Goal: Task Accomplishment & Management: Manage account settings

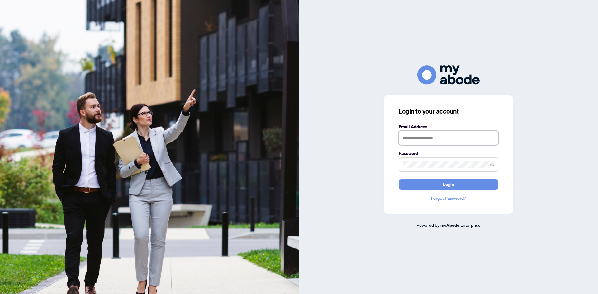
click at [426, 139] on input "text" at bounding box center [448, 138] width 100 height 14
type input "**********"
click at [416, 157] on div "Password" at bounding box center [448, 161] width 100 height 22
click at [445, 185] on span "Login" at bounding box center [448, 185] width 11 height 10
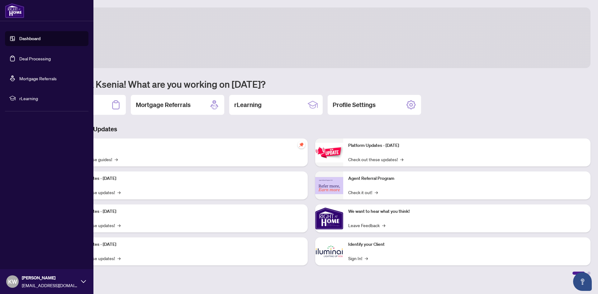
click at [22, 59] on link "Deal Processing" at bounding box center [34, 59] width 31 height 6
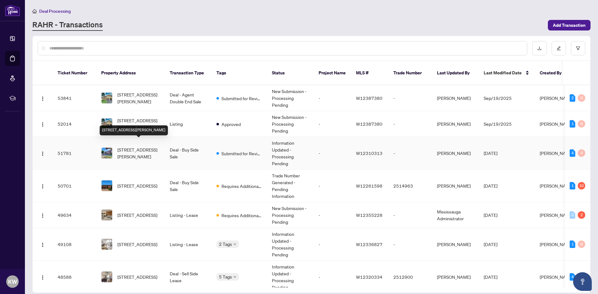
click at [153, 146] on span "[STREET_ADDRESS][PERSON_NAME]" at bounding box center [138, 153] width 42 height 14
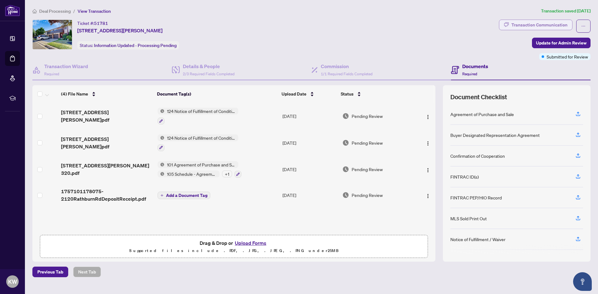
click at [541, 28] on div "Transaction Communication" at bounding box center [539, 25] width 56 height 10
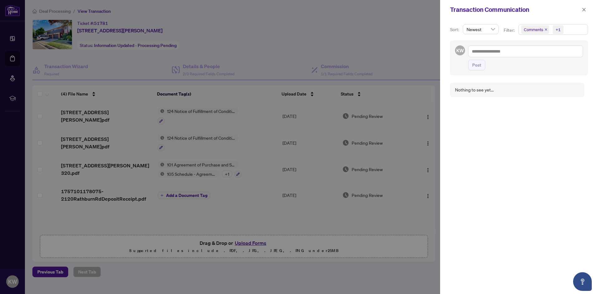
click at [309, 28] on div at bounding box center [299, 147] width 598 height 294
click at [582, 12] on span "button" at bounding box center [583, 10] width 4 height 10
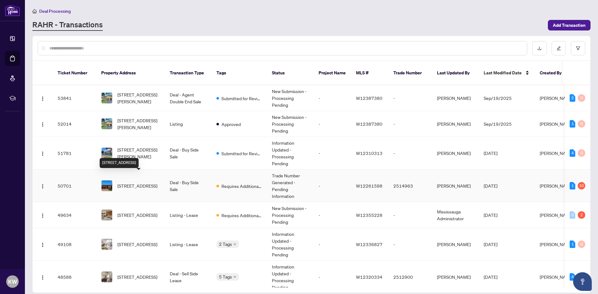
click at [144, 182] on span "[STREET_ADDRESS]" at bounding box center [137, 185] width 40 height 7
click at [139, 182] on span "[STREET_ADDRESS]" at bounding box center [137, 185] width 40 height 7
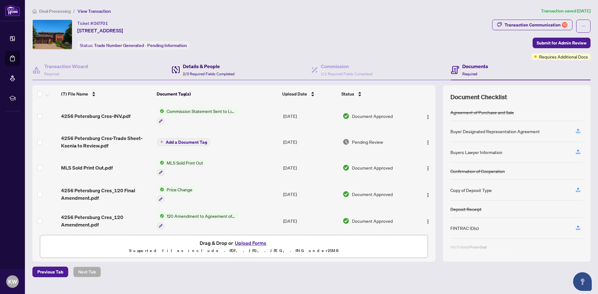
click at [198, 67] on h4 "Details & People" at bounding box center [209, 66] width 52 height 7
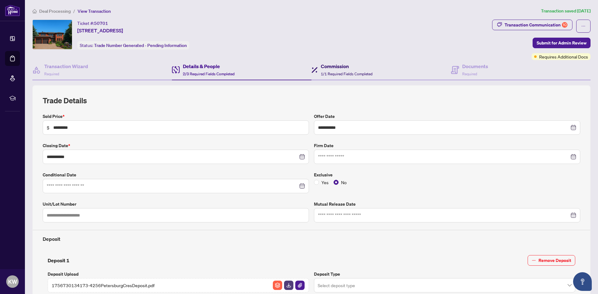
click at [345, 70] on div "Commission 1/1 Required Fields Completed" at bounding box center [347, 70] width 52 height 15
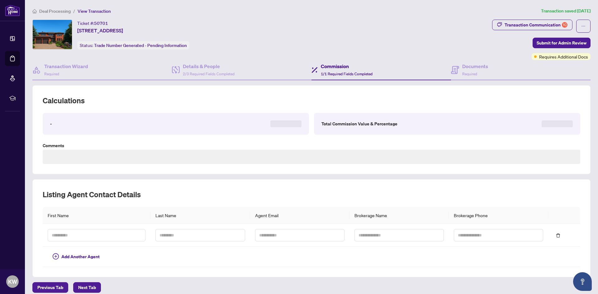
type textarea "**********"
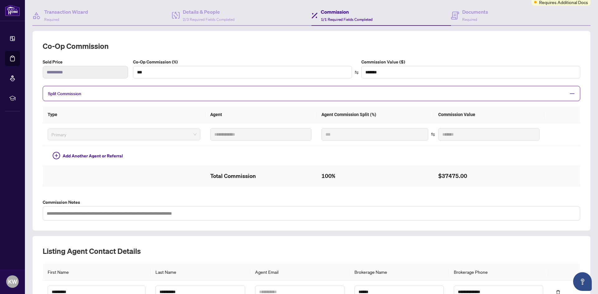
scroll to position [23, 0]
